Goal: Information Seeking & Learning: Find specific fact

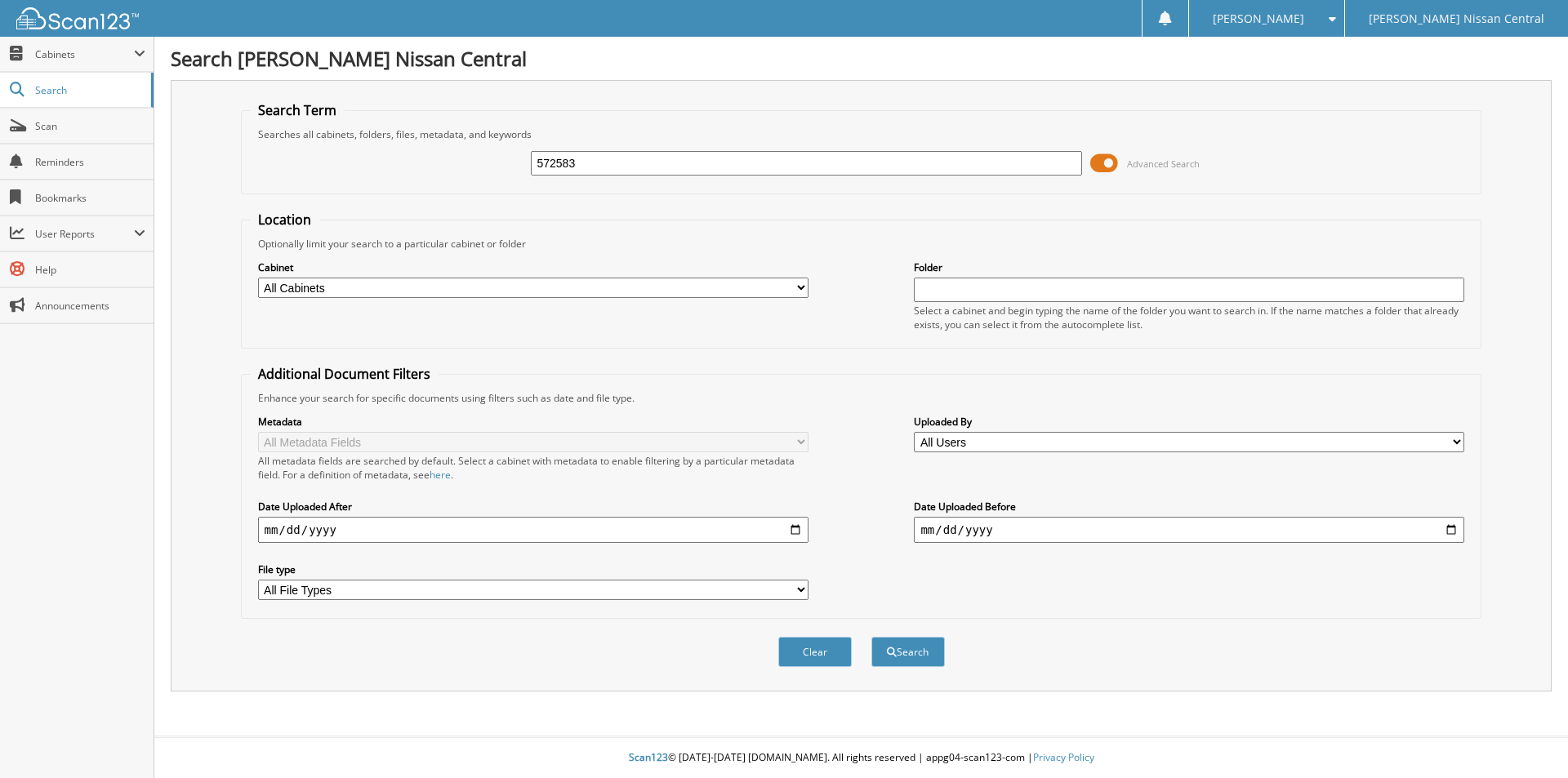
type input "572583"
click at [871, 637] on button "Search" at bounding box center [908, 652] width 74 height 30
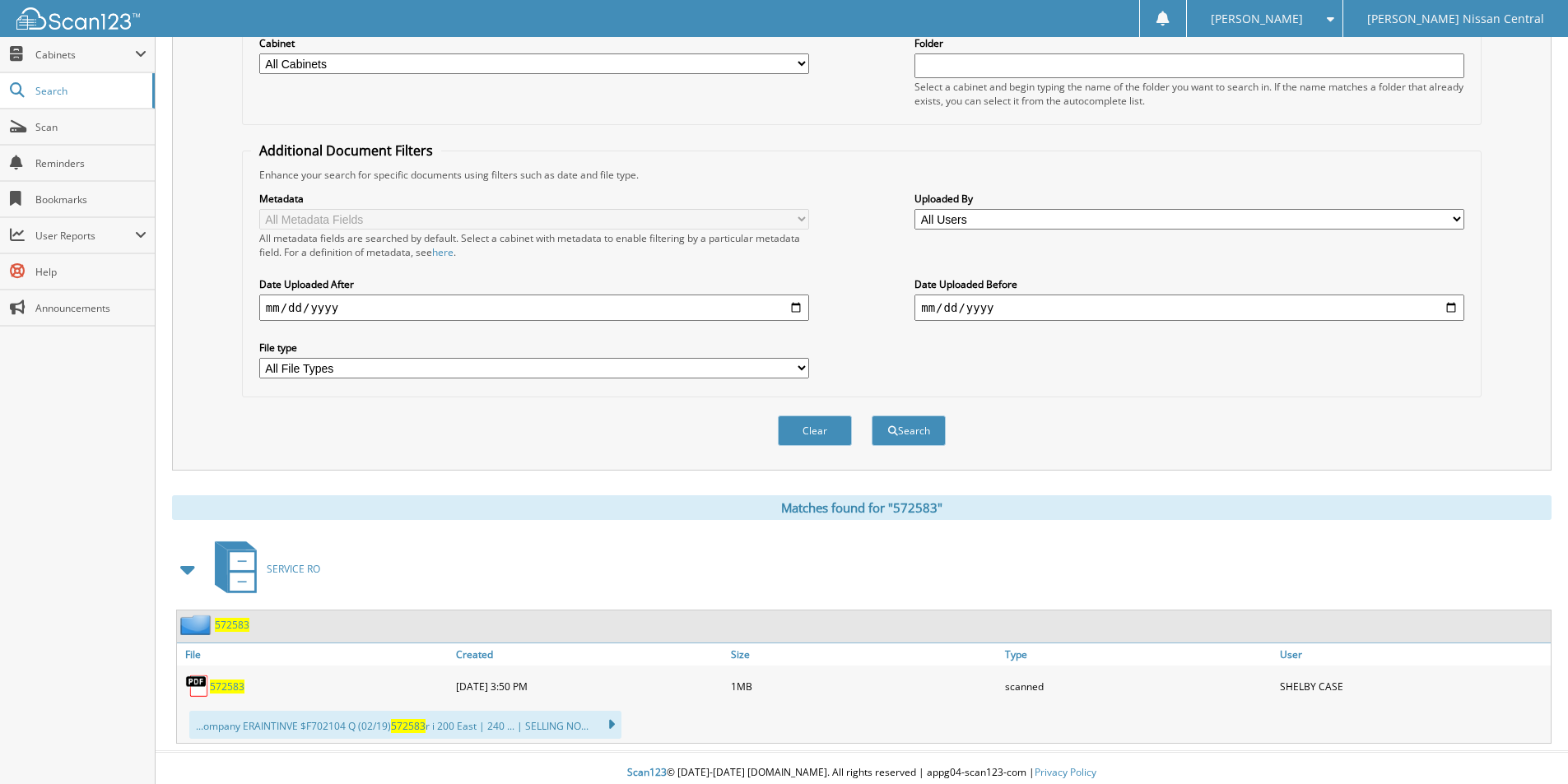
scroll to position [236, 0]
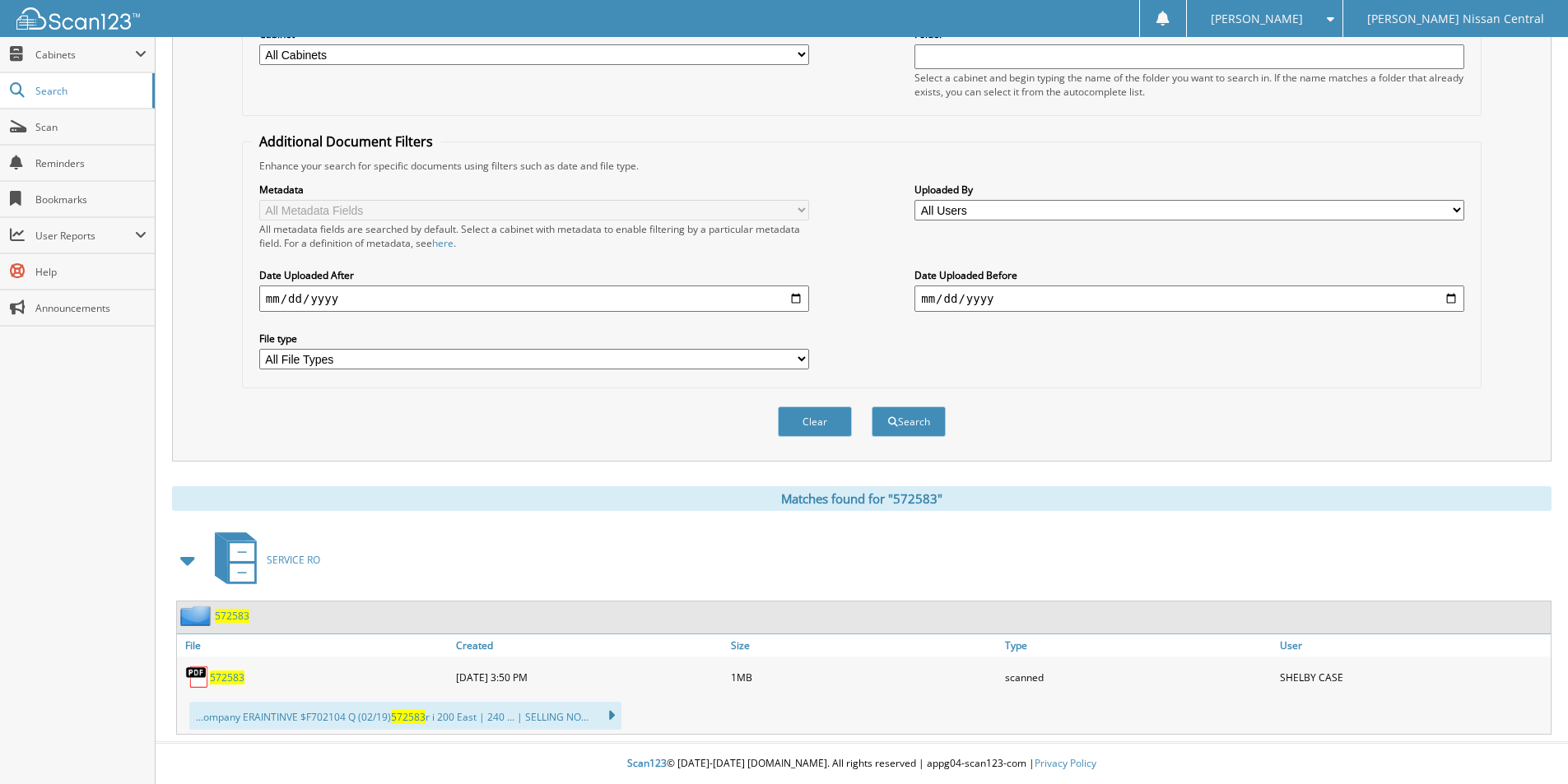
click at [236, 680] on span "572583" at bounding box center [226, 677] width 34 height 14
